Goal: Task Accomplishment & Management: Manage account settings

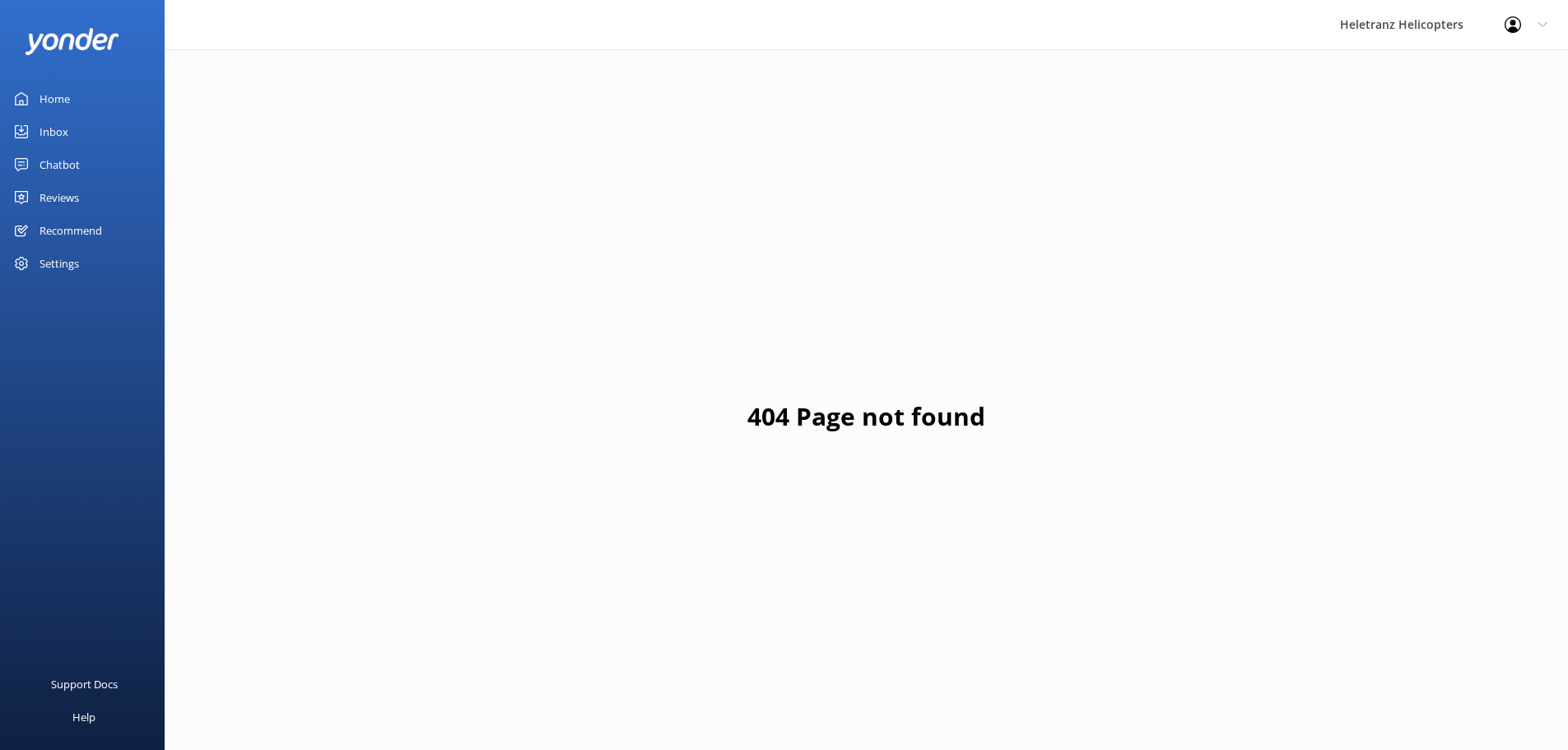
click at [67, 163] on div "Chatbot" at bounding box center [59, 164] width 40 height 32
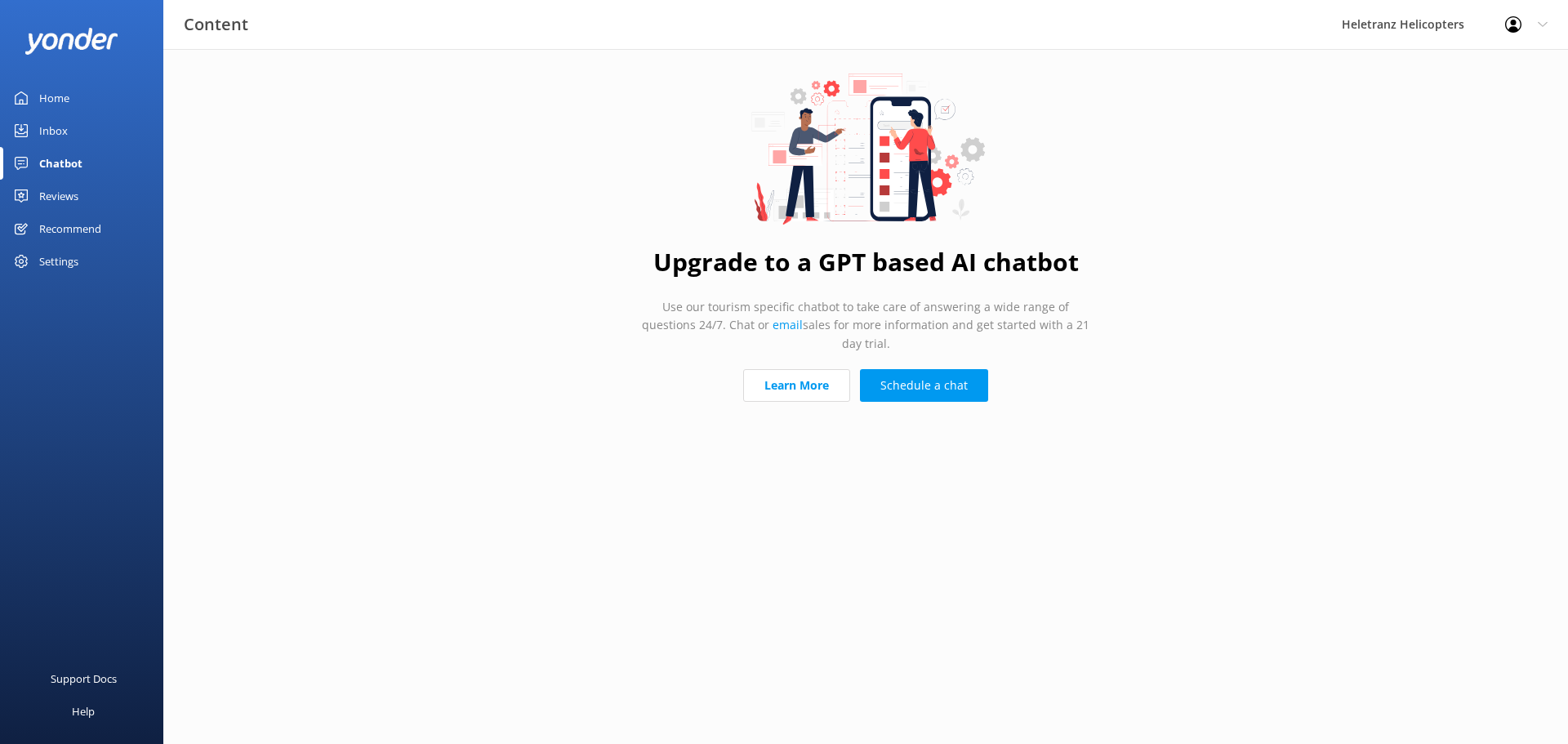
click at [65, 190] on div "Reviews" at bounding box center [59, 195] width 39 height 32
